Goal: Transaction & Acquisition: Obtain resource

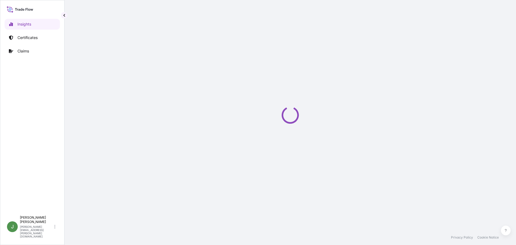
select select "2025"
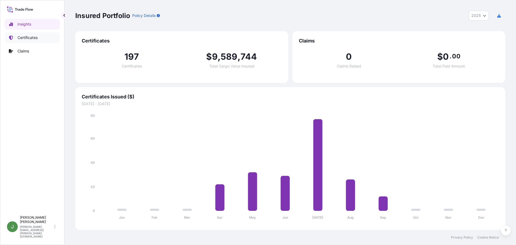
click at [31, 37] on p "Certificates" at bounding box center [27, 37] width 20 height 5
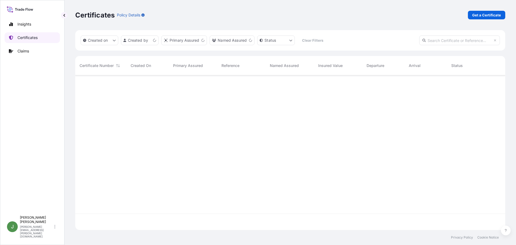
scroll to position [153, 426]
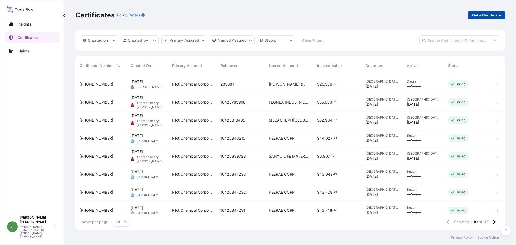
click at [489, 13] on p "Get a Certificate" at bounding box center [486, 14] width 29 height 5
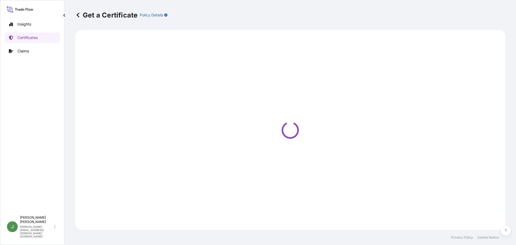
select select "Ocean Vessel"
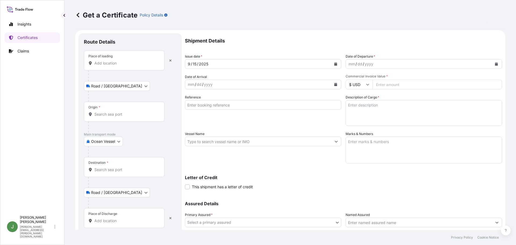
click at [495, 65] on icon "Calendar" at bounding box center [496, 63] width 3 height 3
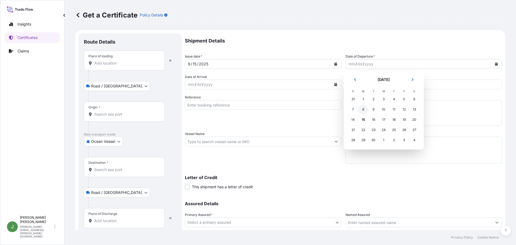
click at [363, 109] on div "8" at bounding box center [364, 110] width 10 height 10
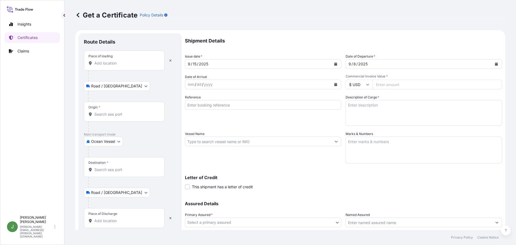
click at [216, 103] on input "Reference" at bounding box center [263, 105] width 156 height 10
paste input "236573"
type input "236573"
click at [359, 104] on textarea "Description of Cargo *" at bounding box center [424, 113] width 156 height 26
paste textarea "DRUMS LOADED INTO 1 20' CONTAINER(S) CALFAX DB-45"
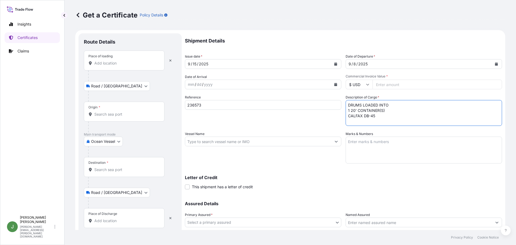
click at [380, 116] on textarea "DRUMS LOADED INTO 1 20' CONTAINER(S) CALFAX DB-45" at bounding box center [424, 113] width 156 height 26
paste textarea "UN3082, ENVIRONMENTALLY HAZARDOUS SUBSTANCE, LIQUID, N.O.S. (DODECYL DIPHENYL O…"
type textarea "DRUMS LOADED INTO 1 20' CONTAINER(S) CALFAX DB-45 UN3082, ENVIRONMENTALLY HAZAR…"
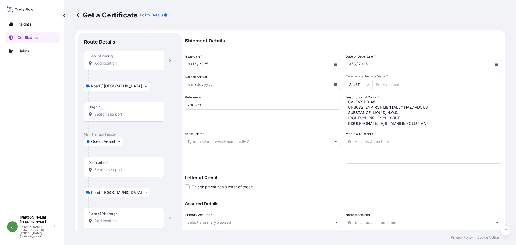
click at [218, 139] on input "Vessel Name" at bounding box center [258, 142] width 146 height 10
paste input "ONE THESEUS"
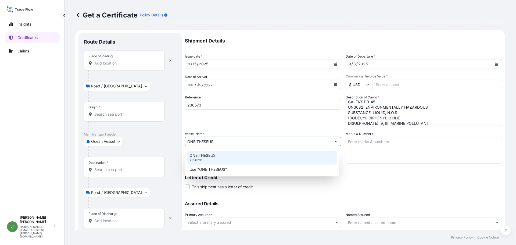
click at [214, 156] on p "ONE THESEUS" at bounding box center [202, 155] width 26 height 5
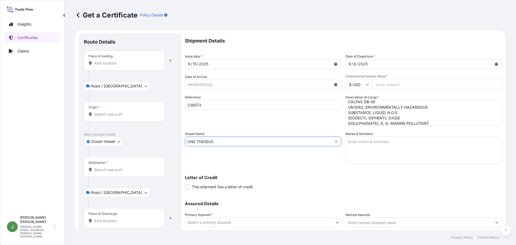
type input "ONE THESEUS"
click at [385, 147] on textarea "Marks & Numbers" at bounding box center [424, 150] width 156 height 27
paste textarea "10420864985"
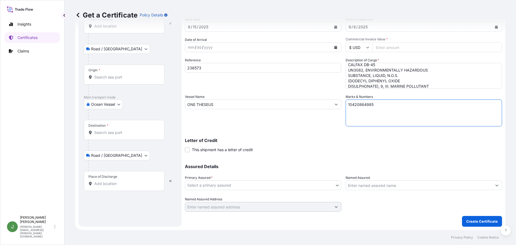
type textarea "10420864985"
click at [231, 184] on body "Insights Certificates Claims J [PERSON_NAME] [PERSON_NAME][EMAIL_ADDRESS][PERSO…" at bounding box center [258, 122] width 516 height 245
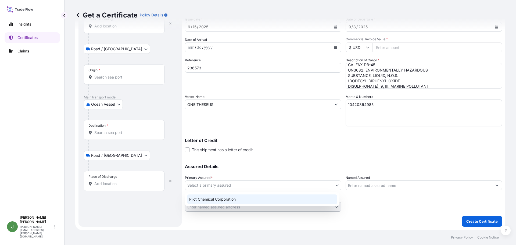
click at [222, 199] on div "Pilot Chemical Corporation" at bounding box center [262, 199] width 150 height 10
select select "31545"
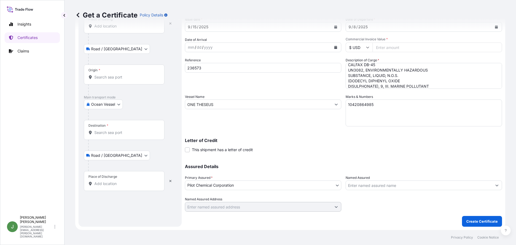
click at [362, 184] on input "Named Assured" at bounding box center [419, 185] width 146 height 10
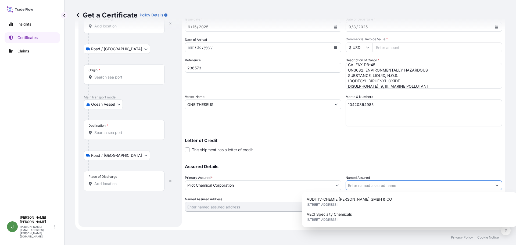
paste input "AKRUTI WAREHOUSE"
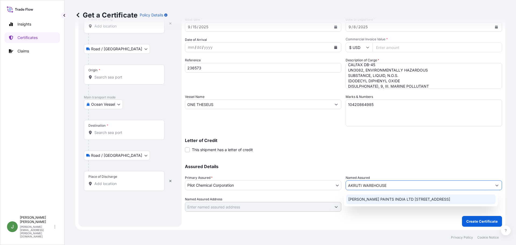
click at [375, 202] on span "[PERSON_NAME] PAINTS INDIA LTD [STREET_ADDRESS]" at bounding box center [399, 198] width 102 height 5
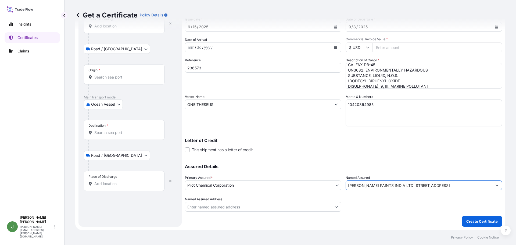
type input "[PERSON_NAME] PAINTS INDIA LTD [STREET_ADDRESS]"
click at [310, 207] on input "Named Assured Address" at bounding box center [258, 207] width 146 height 10
paste input "AKRUTI WAREHOUSE"
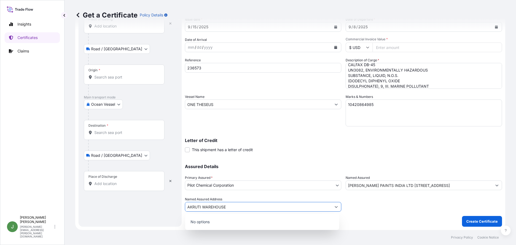
type input "AKRUTI WAREHOUSE"
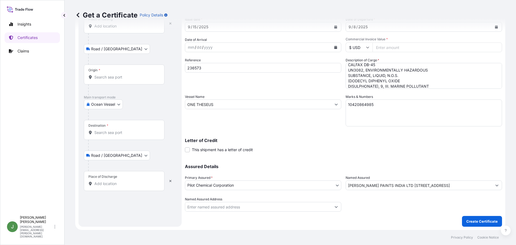
scroll to position [0, 0]
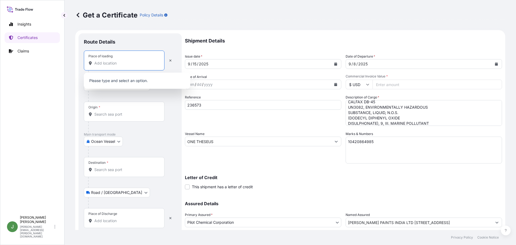
click at [141, 65] on input "Place of loading" at bounding box center [125, 62] width 63 height 5
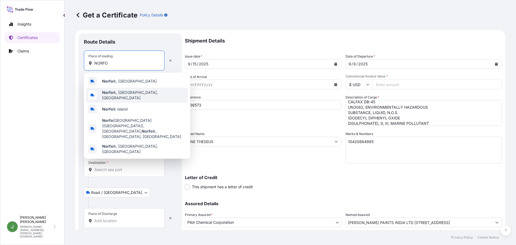
click at [109, 92] on b "Norfo" at bounding box center [107, 92] width 11 height 5
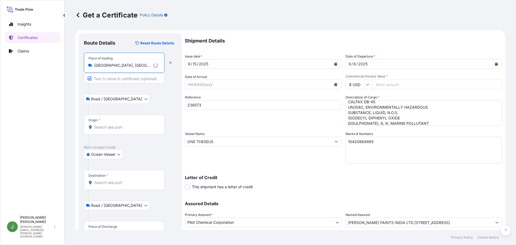
type input "[GEOGRAPHIC_DATA], [GEOGRAPHIC_DATA], [GEOGRAPHIC_DATA]"
click at [102, 124] on div "Origin *" at bounding box center [124, 124] width 81 height 20
click at [102, 124] on input "Origin *" at bounding box center [125, 126] width 63 height 5
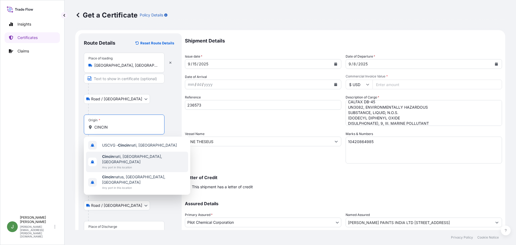
click at [122, 156] on span "Cincin nati, [GEOGRAPHIC_DATA], [GEOGRAPHIC_DATA]" at bounding box center [144, 159] width 84 height 11
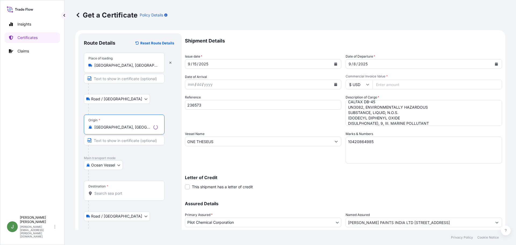
scroll to position [37, 0]
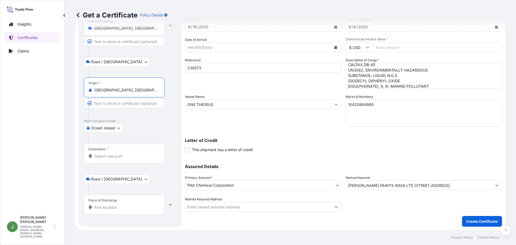
type input "[GEOGRAPHIC_DATA], [GEOGRAPHIC_DATA], [GEOGRAPHIC_DATA]"
click at [106, 155] on input "Destination *" at bounding box center [125, 155] width 63 height 5
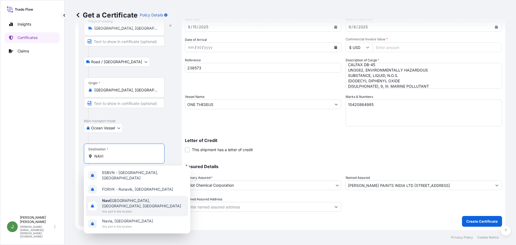
click at [125, 209] on span "Any port in this location" at bounding box center [144, 211] width 84 height 5
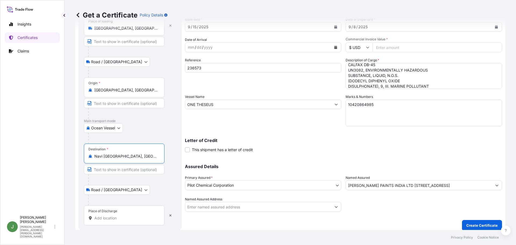
type input "Navi [GEOGRAPHIC_DATA], [GEOGRAPHIC_DATA], [GEOGRAPHIC_DATA]"
click at [104, 216] on input "Place of Discharge" at bounding box center [125, 217] width 63 height 5
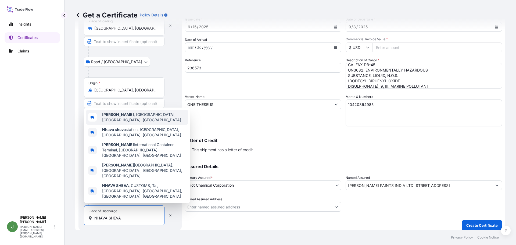
click at [121, 123] on span "[GEOGRAPHIC_DATA] , [GEOGRAPHIC_DATA], [GEOGRAPHIC_DATA], [GEOGRAPHIC_DATA]" at bounding box center [144, 117] width 84 height 11
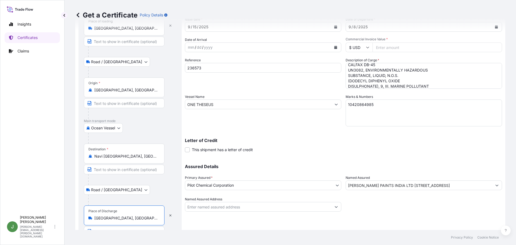
scroll to position [52, 0]
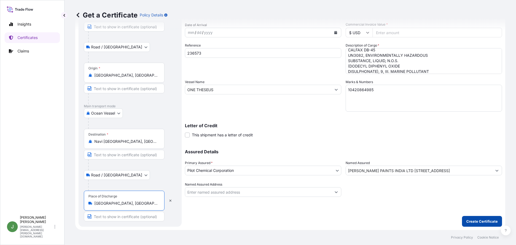
type input "[GEOGRAPHIC_DATA], [GEOGRAPHIC_DATA], [GEOGRAPHIC_DATA], [GEOGRAPHIC_DATA]"
click at [466, 220] on p "Create Certificate" at bounding box center [481, 221] width 31 height 5
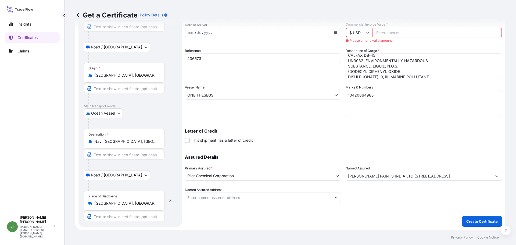
click at [392, 33] on input "Commercial Invoice Value *" at bounding box center [438, 33] width 130 height 10
paste input "41023.31"
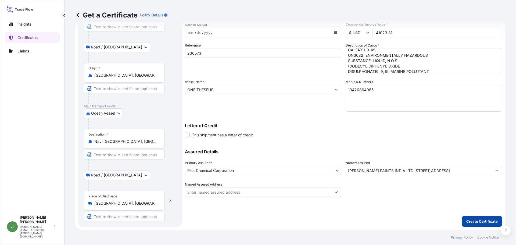
type input "41023.31"
click at [485, 220] on p "Create Certificate" at bounding box center [481, 221] width 31 height 5
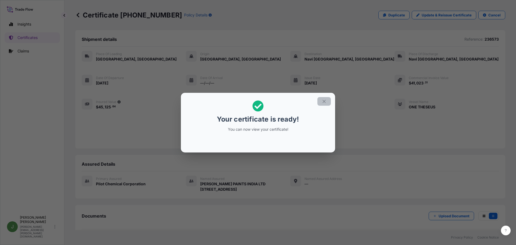
click at [324, 98] on button "button" at bounding box center [323, 101] width 13 height 9
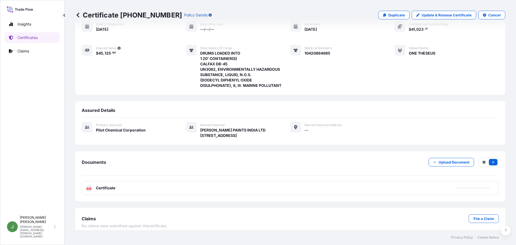
scroll to position [70, 0]
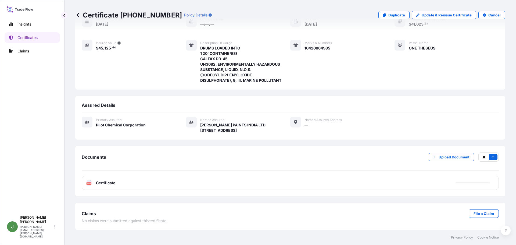
click at [337, 182] on div "PDF Certificate" at bounding box center [290, 183] width 417 height 14
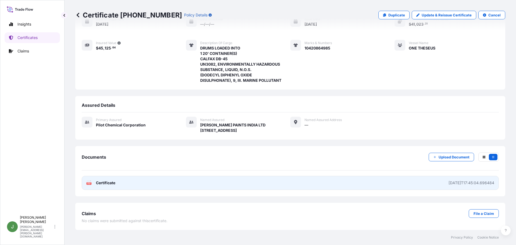
click at [337, 183] on link "PDF Certificate [DATE]T17:45:04.696484" at bounding box center [290, 183] width 417 height 14
